Goal: Browse casually: Explore the website without a specific task or goal

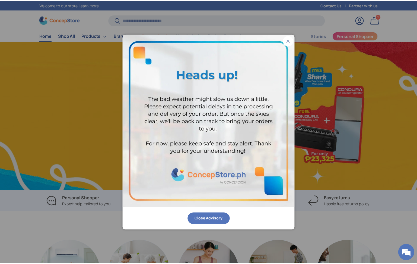
scroll to position [0, 421]
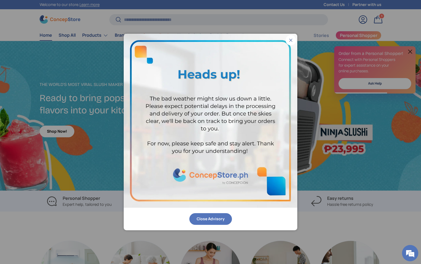
click at [288, 40] on button "Close" at bounding box center [291, 40] width 10 height 10
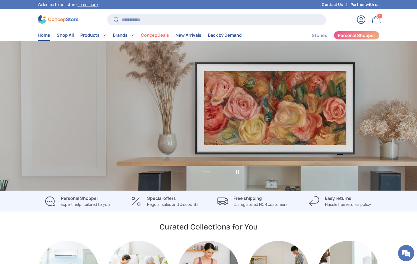
scroll to position [0, 835]
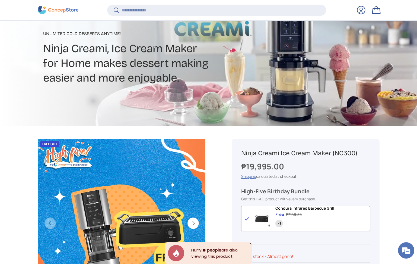
scroll to position [138, 0]
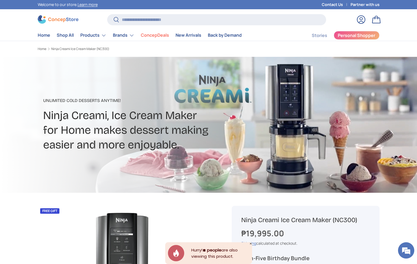
click at [62, 15] on img at bounding box center [58, 19] width 41 height 8
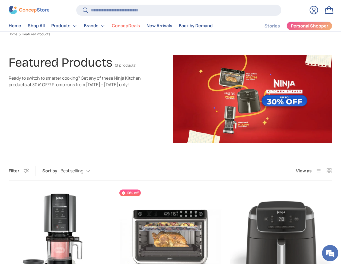
scroll to position [18, 0]
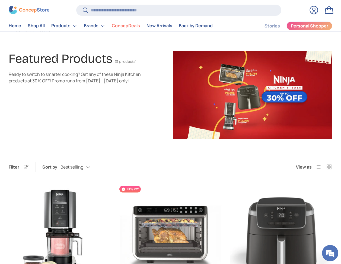
click at [226, 108] on img at bounding box center [253, 95] width 159 height 88
click at [219, 103] on img at bounding box center [253, 95] width 159 height 88
click at [218, 91] on img at bounding box center [253, 95] width 159 height 88
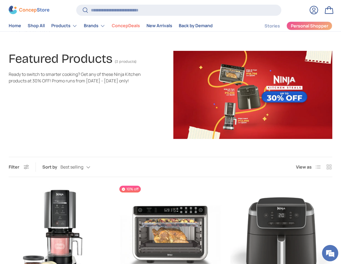
click at [32, 11] on img at bounding box center [29, 10] width 41 height 8
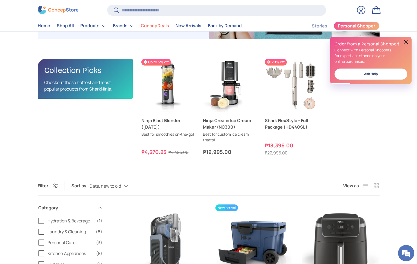
scroll to position [102, 0]
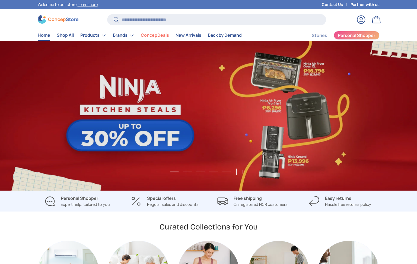
scroll to position [1405, 2220]
click at [190, 172] on button "Load slide 2 of 5" at bounding box center [188, 172] width 12 height 8
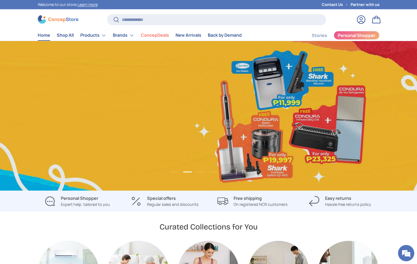
scroll to position [0, 417]
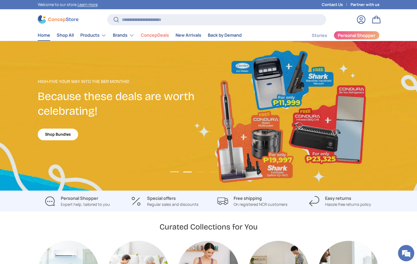
click at [178, 172] on button "Load slide 1 of 5" at bounding box center [175, 172] width 12 height 8
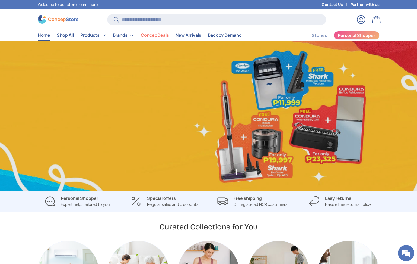
scroll to position [0, 0]
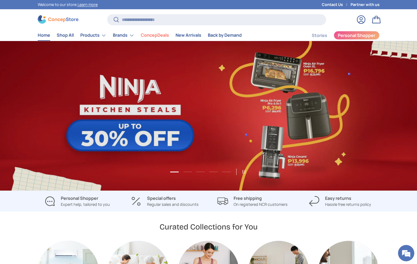
click at [194, 171] on link "1 of 5" at bounding box center [208, 115] width 417 height 149
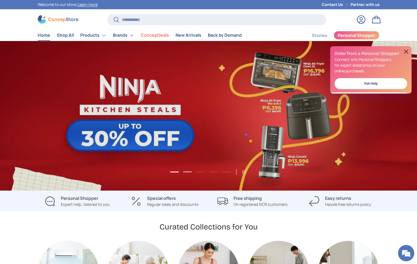
click at [191, 172] on button "Load slide 2 of 5" at bounding box center [188, 172] width 12 height 8
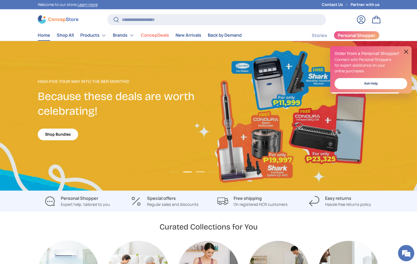
click at [197, 171] on button "Load slide 3 of 5" at bounding box center [201, 172] width 12 height 8
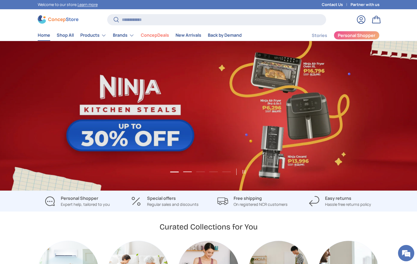
click at [187, 171] on button "Load slide 2 of 5" at bounding box center [188, 172] width 12 height 8
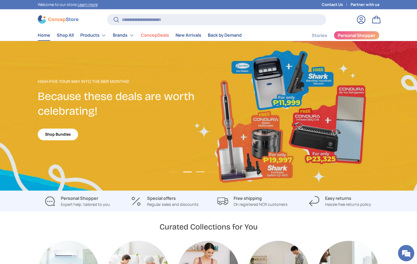
click at [204, 171] on button "Load slide 3 of 5" at bounding box center [201, 172] width 12 height 8
click at [204, 172] on button "Load slide 3 of 5" at bounding box center [201, 172] width 12 height 8
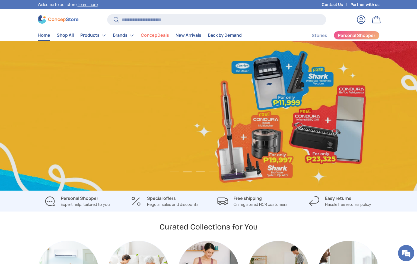
scroll to position [0, 835]
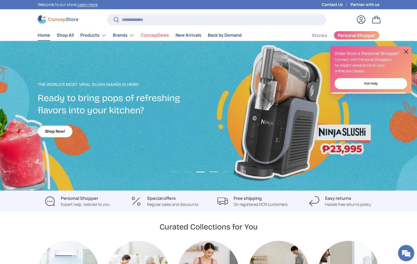
click at [212, 171] on button "Load slide 4 of 5" at bounding box center [214, 172] width 12 height 8
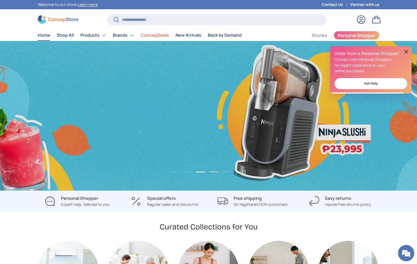
scroll to position [0, 1252]
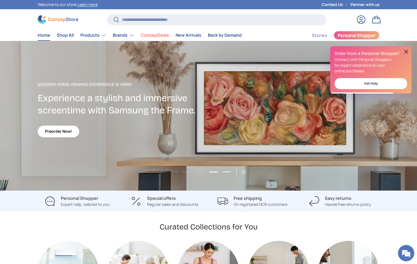
click at [225, 171] on button "Load slide 5 of 5" at bounding box center [227, 172] width 12 height 8
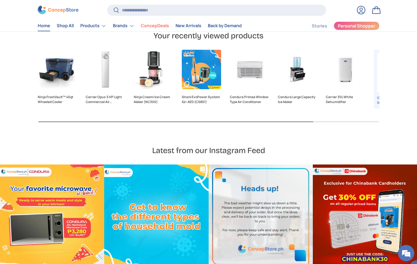
scroll to position [1509, 0]
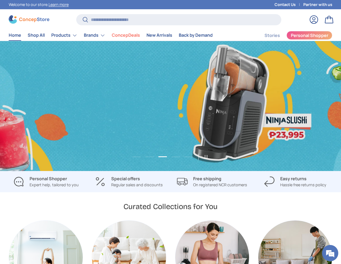
scroll to position [0, 683]
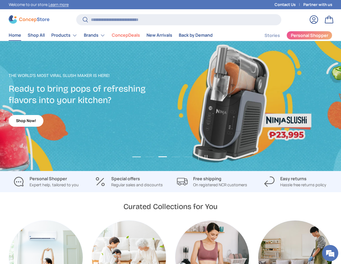
click at [139, 158] on button "Load slide 1 of 5" at bounding box center [137, 157] width 12 height 8
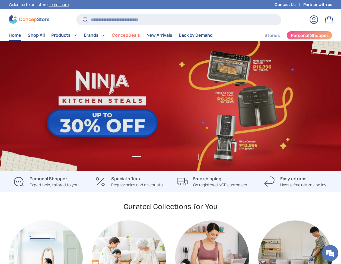
scroll to position [0, 0]
click at [111, 74] on link "1 of 5" at bounding box center [170, 106] width 341 height 130
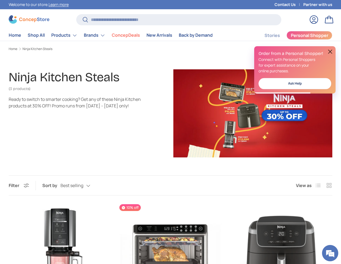
click at [330, 51] on button at bounding box center [330, 51] width 7 height 7
